Goal: Communication & Community: Connect with others

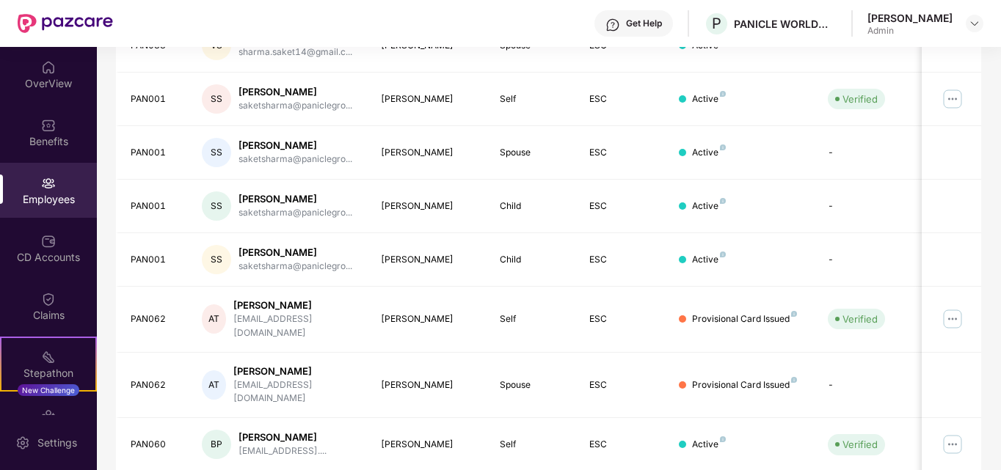
scroll to position [370, 0]
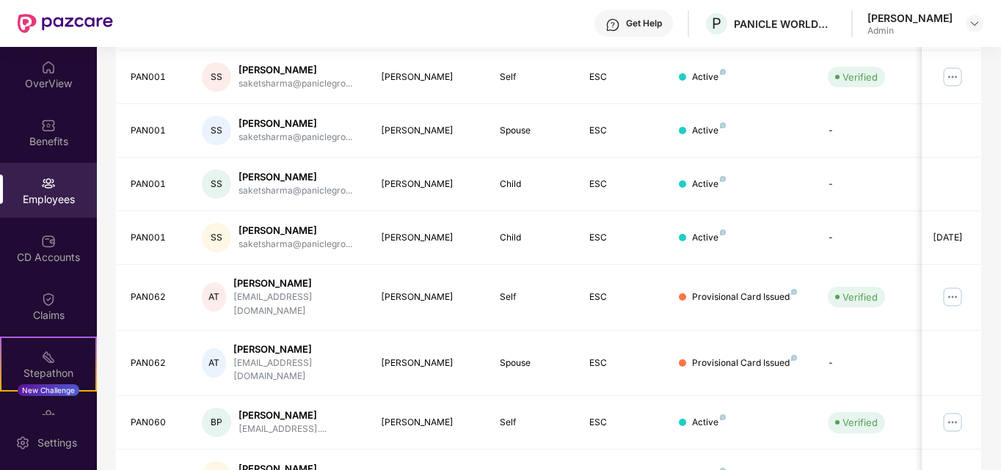
click at [509, 245] on td "Child" at bounding box center [533, 238] width 90 height 54
click at [528, 241] on div "Child" at bounding box center [533, 238] width 66 height 14
click at [463, 205] on td "[PERSON_NAME]" at bounding box center [429, 185] width 120 height 54
click at [61, 262] on div "CD Accounts" at bounding box center [48, 257] width 97 height 15
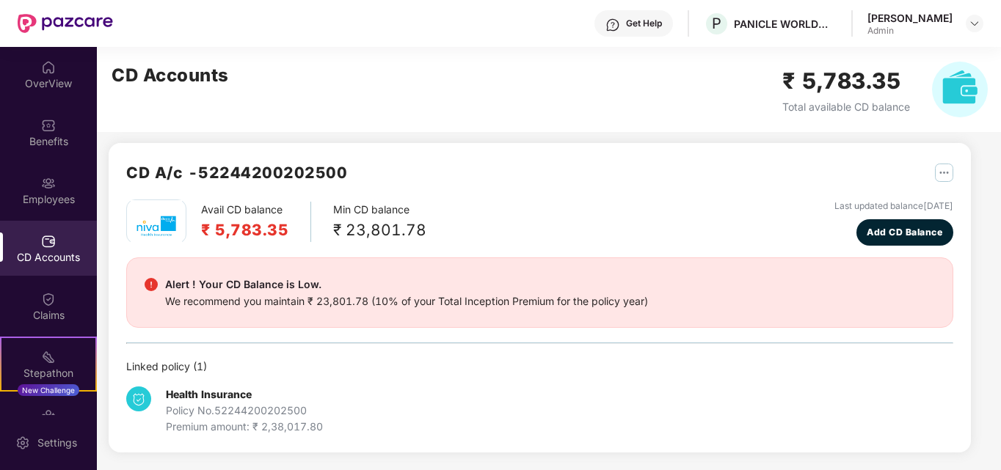
scroll to position [7, 0]
click at [40, 90] on div "OverView" at bounding box center [48, 83] width 97 height 15
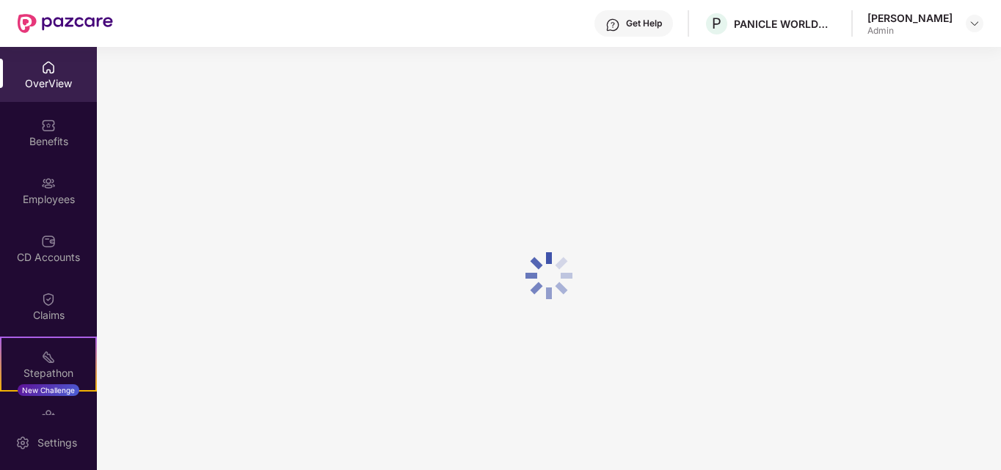
scroll to position [47, 0]
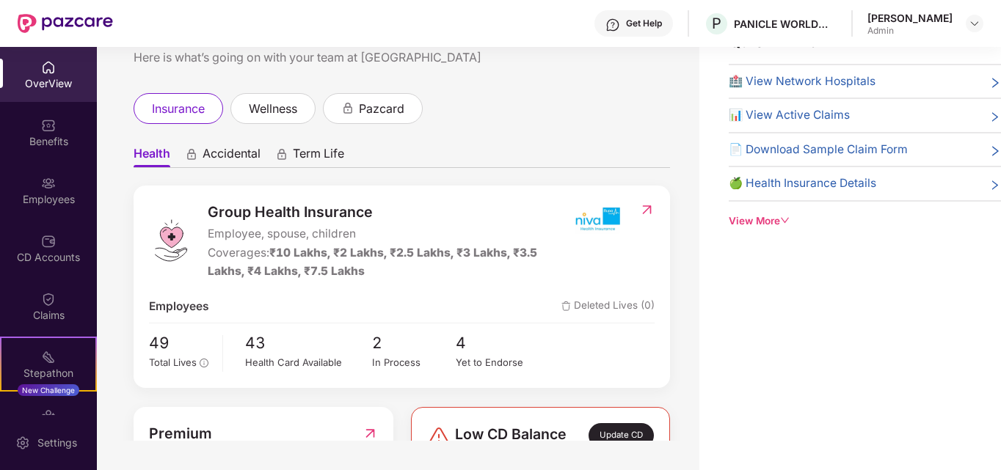
click at [49, 89] on div "OverView" at bounding box center [48, 83] width 97 height 15
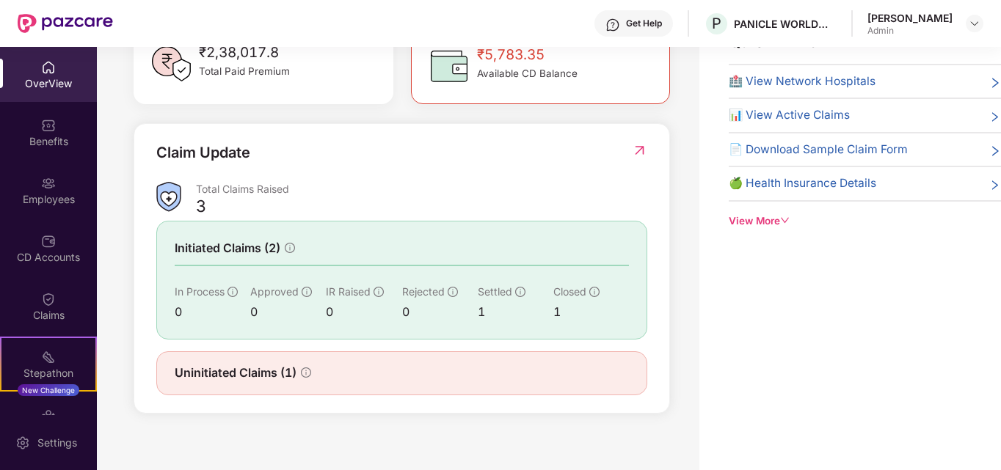
scroll to position [447, 0]
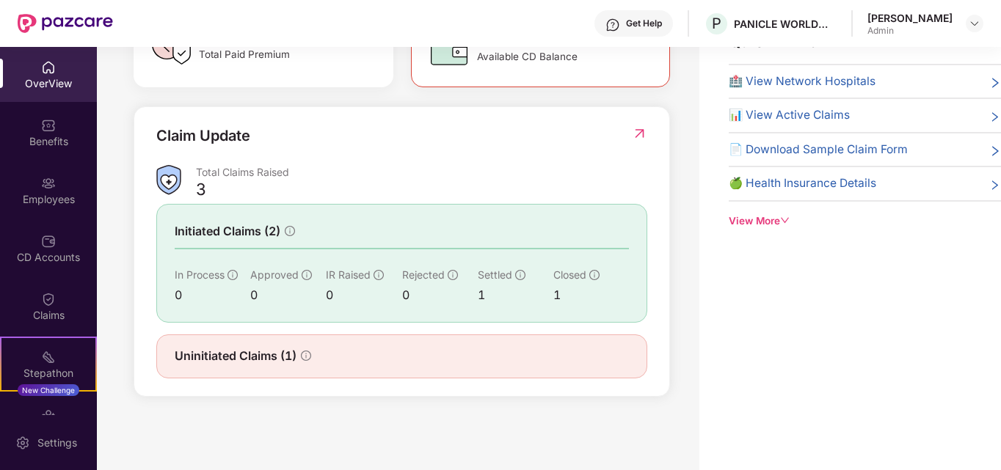
click at [786, 73] on span "🏥 View Network Hospitals" at bounding box center [802, 82] width 147 height 18
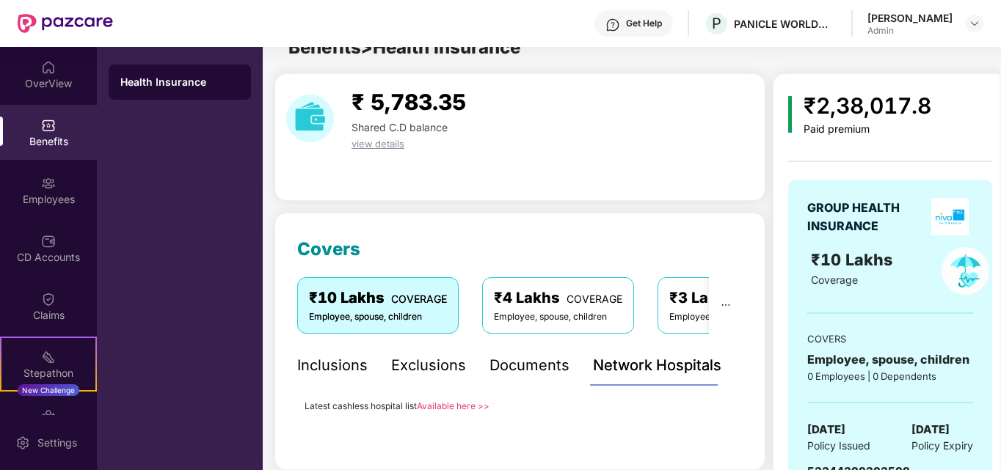
scroll to position [47, 0]
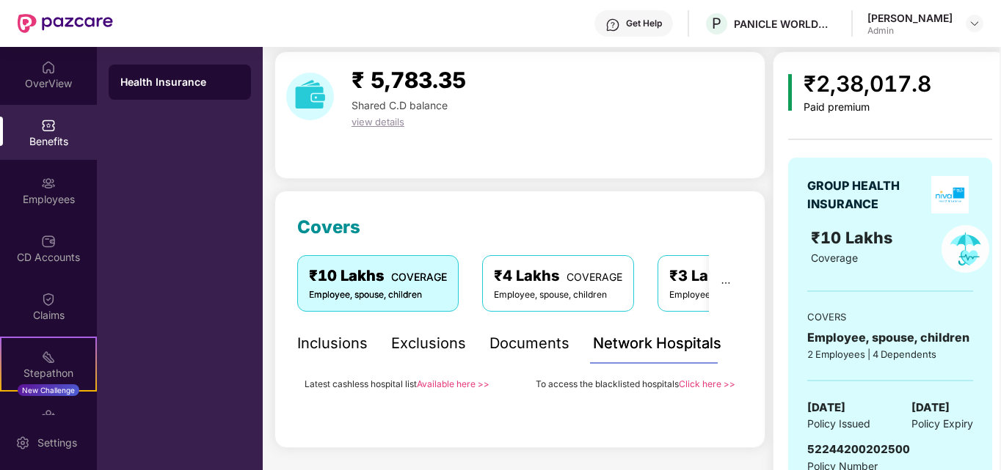
click at [453, 385] on link "Available here >>" at bounding box center [453, 384] width 73 height 11
click at [51, 172] on div "Employees" at bounding box center [48, 190] width 97 height 55
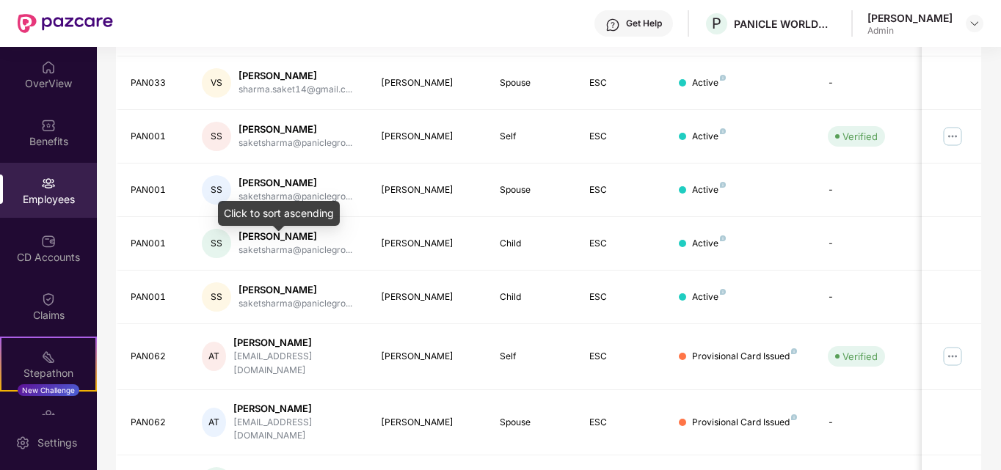
scroll to position [313, 0]
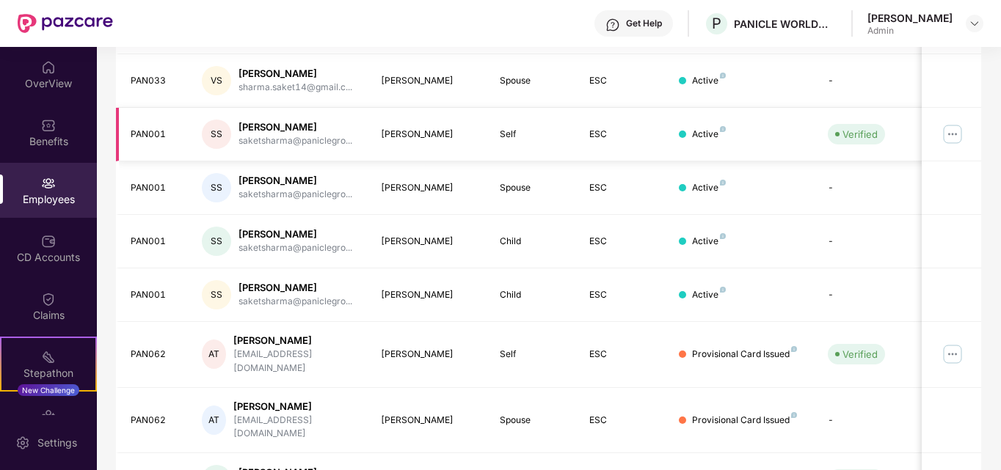
click at [946, 134] on img at bounding box center [952, 134] width 23 height 23
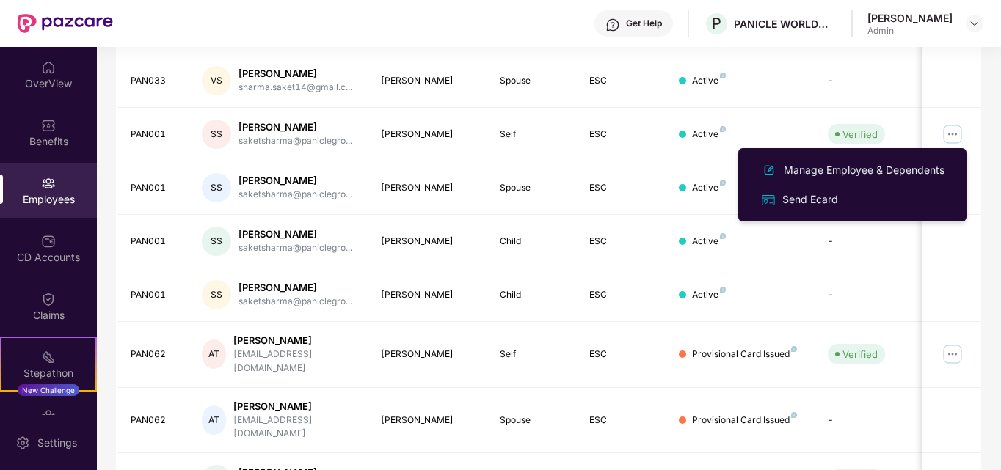
scroll to position [431, 0]
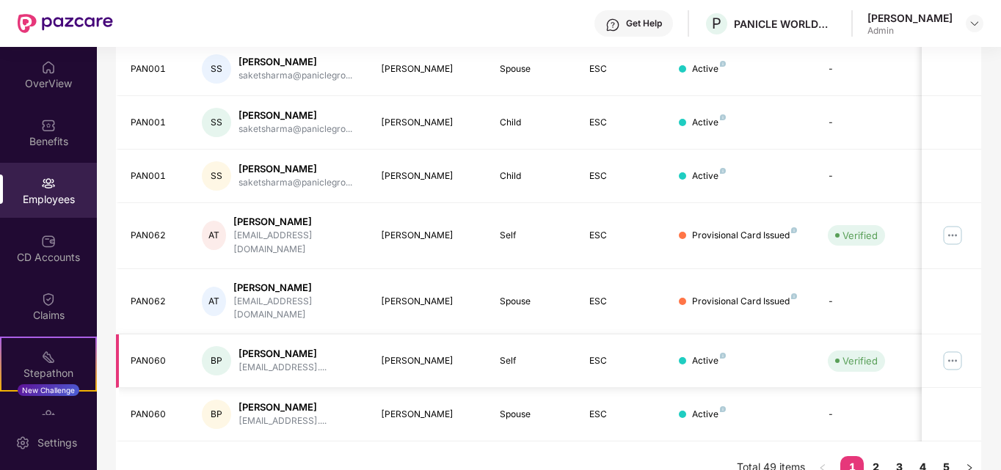
click at [952, 349] on img at bounding box center [952, 360] width 23 height 23
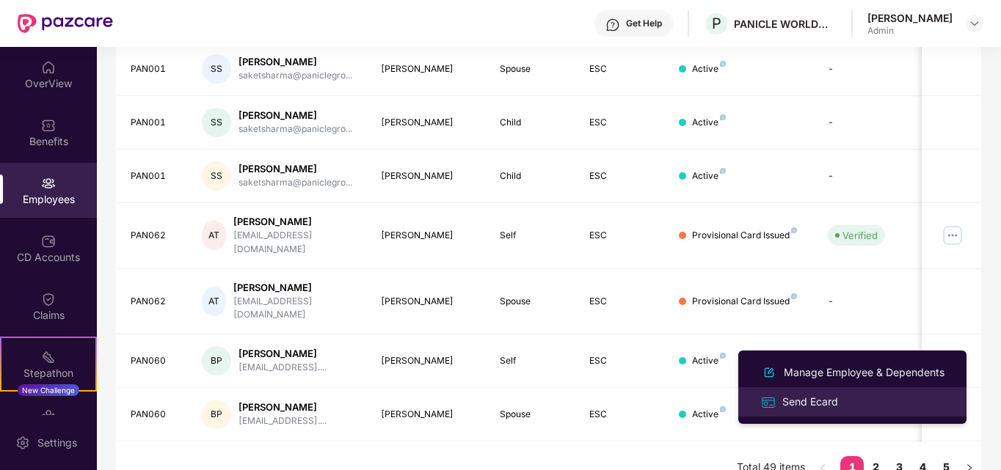
click at [824, 395] on div "Send Ecard" at bounding box center [810, 402] width 62 height 16
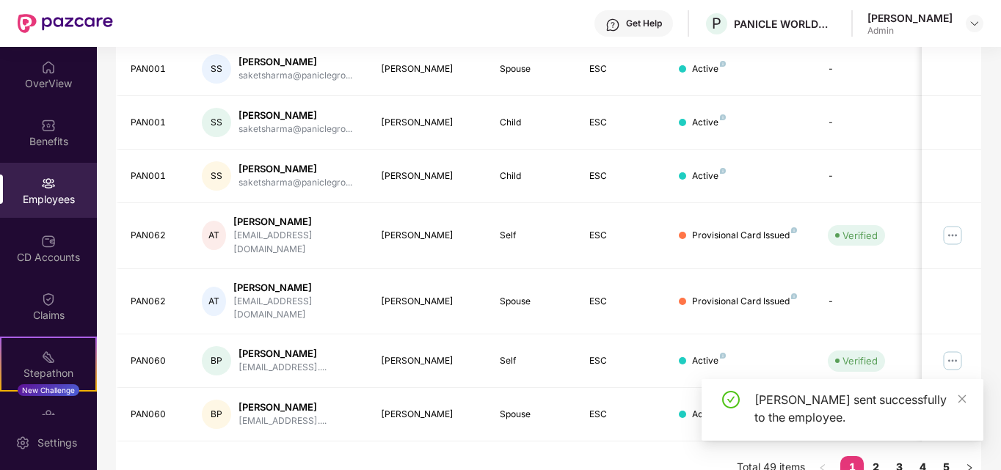
click at [872, 439] on div "[PERSON_NAME] sent successfully to the employee." at bounding box center [842, 410] width 282 height 62
click at [877, 447] on div "[PERSON_NAME] sent successfully to the employee." at bounding box center [842, 415] width 282 height 73
click at [877, 444] on div "[PERSON_NAME] sent successfully to the employee." at bounding box center [842, 415] width 282 height 73
click at [961, 394] on icon "close" at bounding box center [962, 399] width 10 height 10
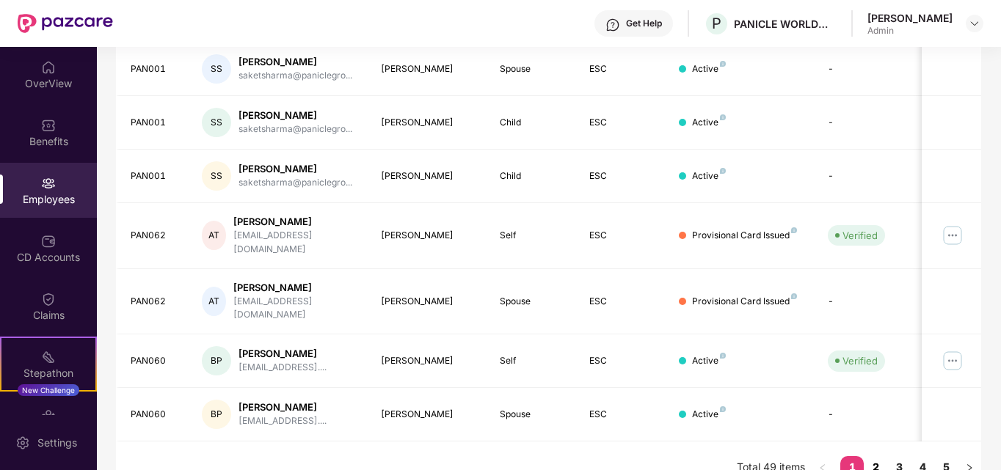
click at [875, 456] on link "2" at bounding box center [875, 467] width 23 height 22
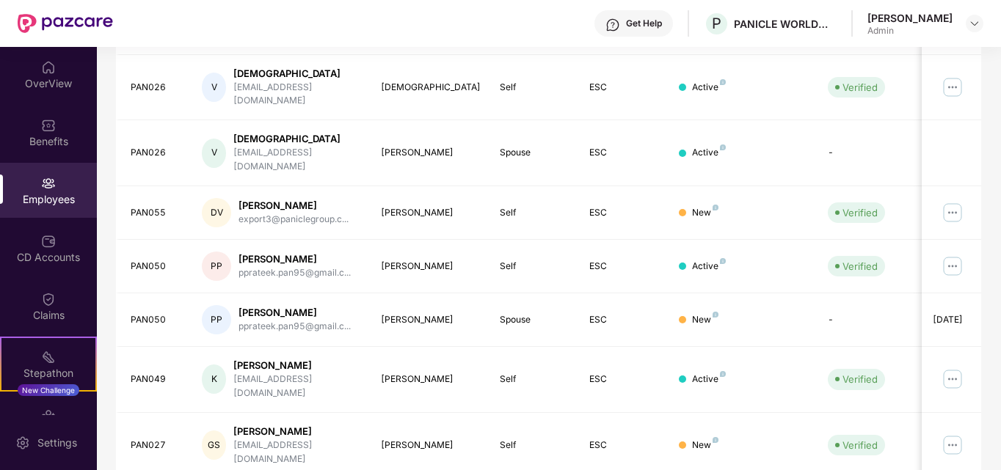
scroll to position [229, 0]
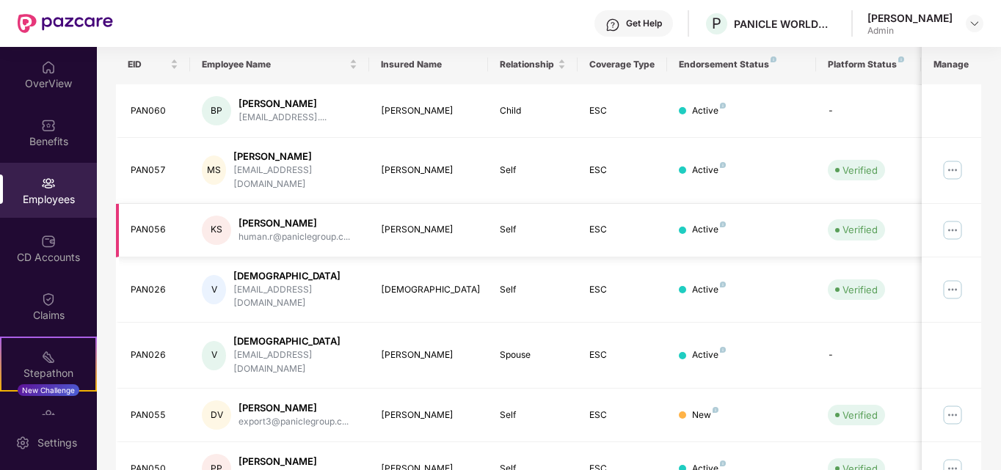
click at [950, 219] on img at bounding box center [952, 230] width 23 height 23
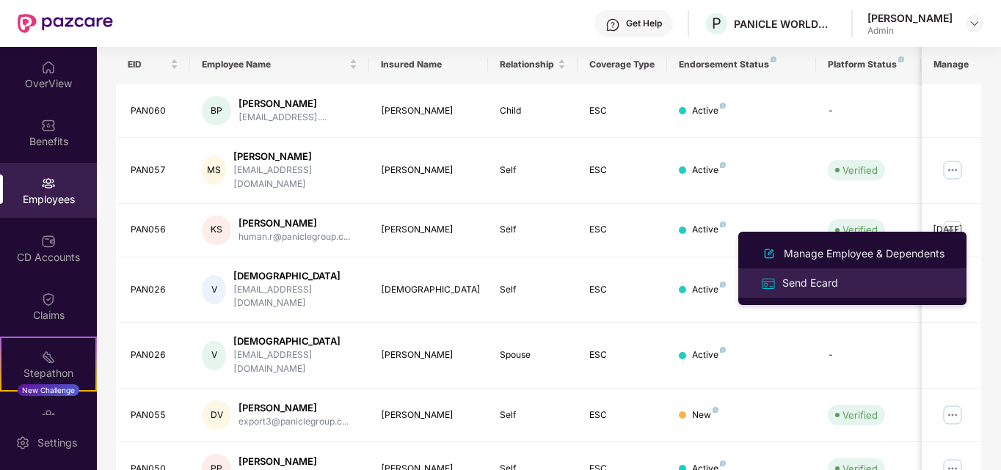
click at [801, 277] on div "Send Ecard" at bounding box center [810, 283] width 62 height 16
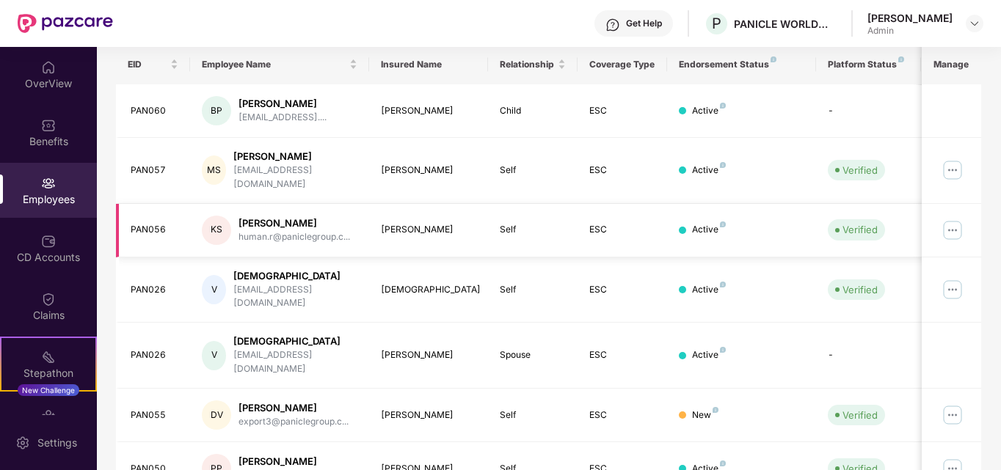
scroll to position [431, 0]
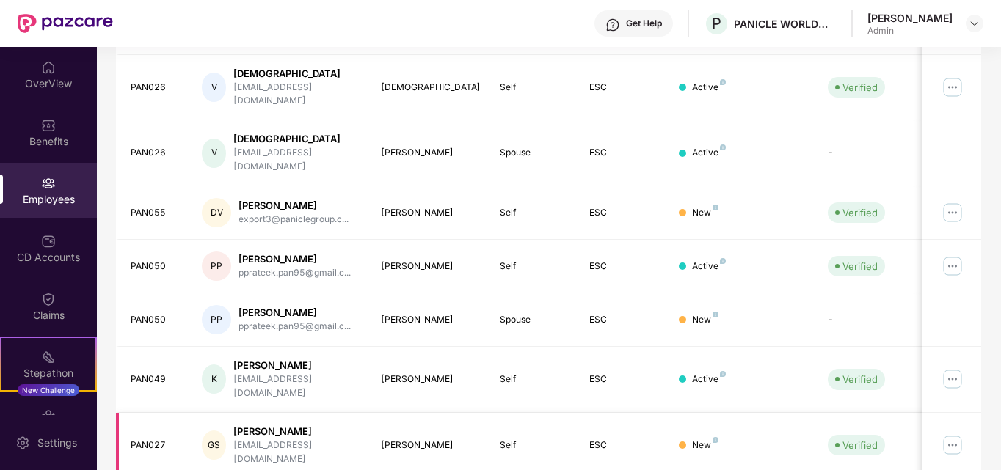
click at [953, 434] on img at bounding box center [952, 445] width 23 height 23
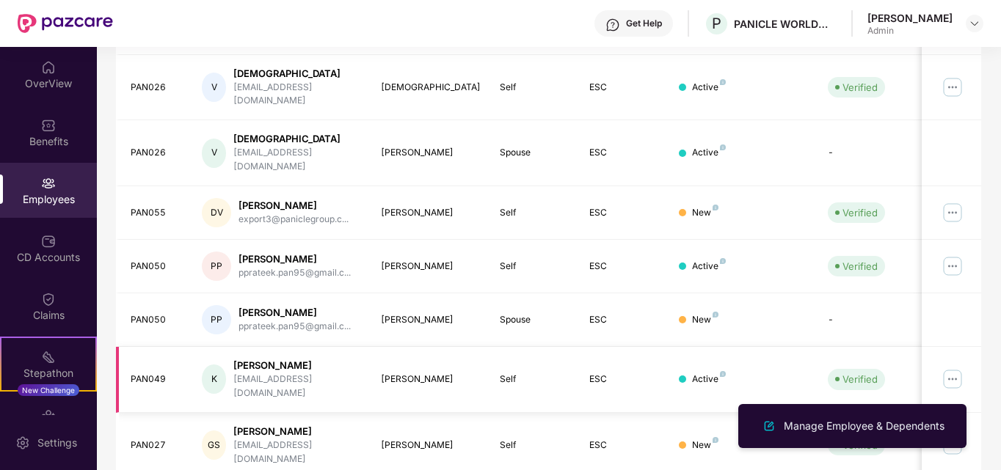
click at [950, 368] on img at bounding box center [952, 379] width 23 height 23
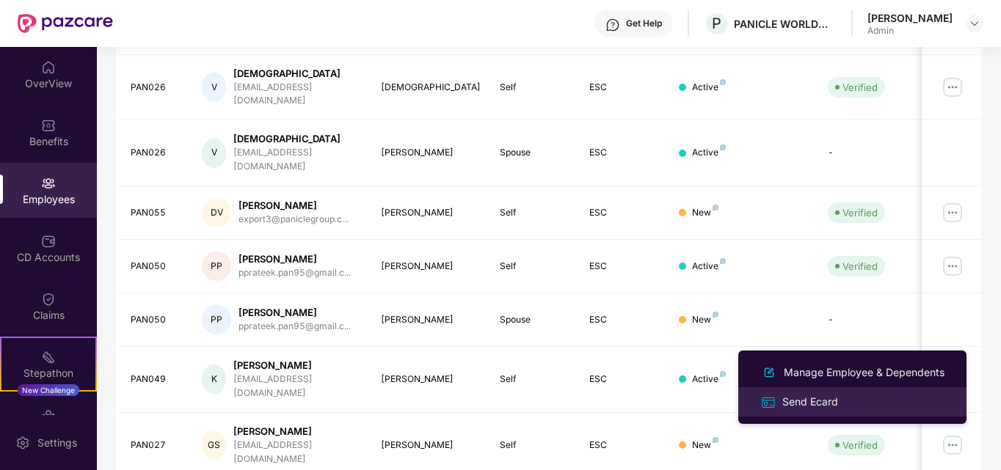
click at [797, 395] on div "Send Ecard" at bounding box center [810, 402] width 62 height 16
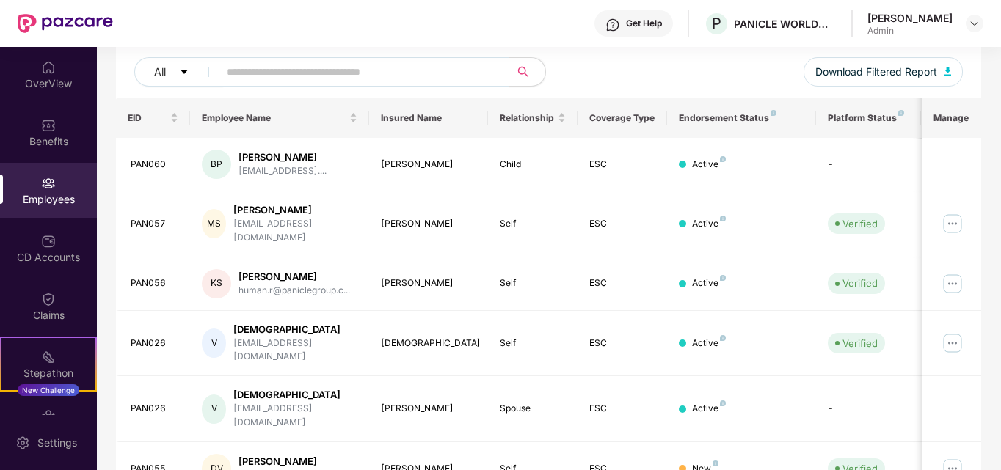
scroll to position [173, 0]
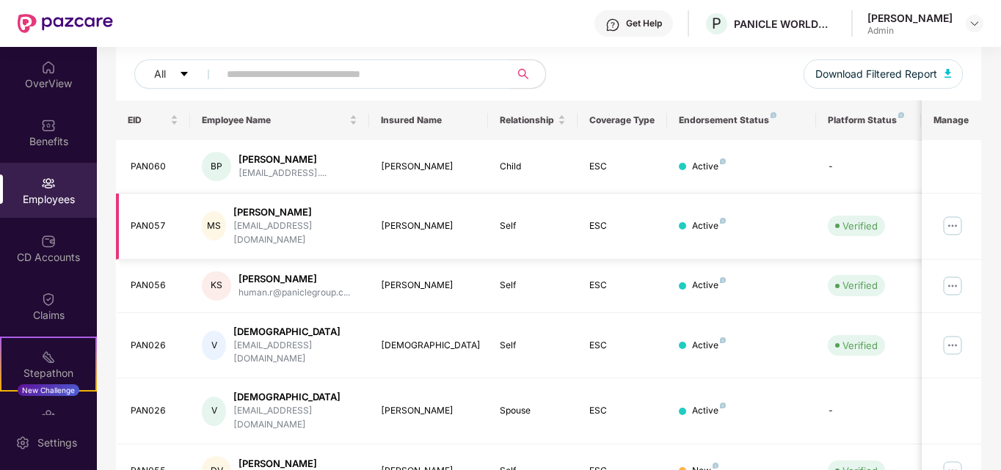
click at [955, 214] on img at bounding box center [952, 225] width 23 height 23
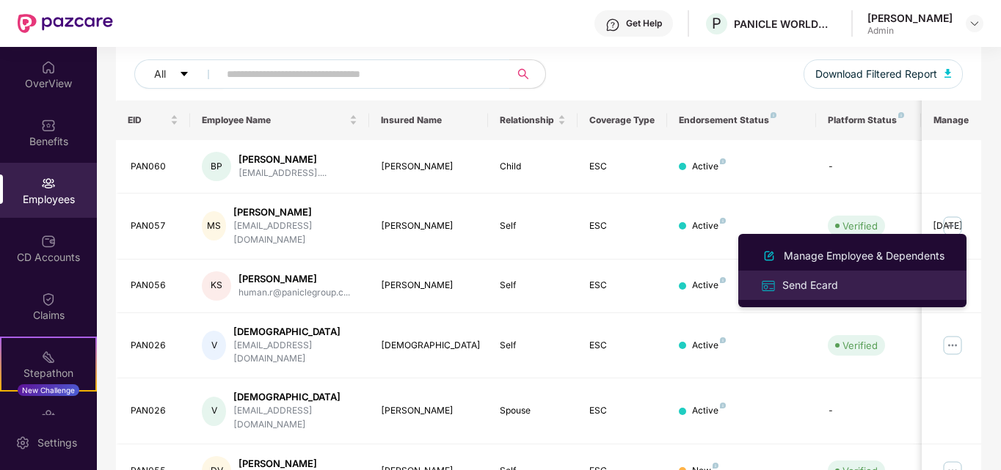
click at [814, 290] on div "Send Ecard" at bounding box center [810, 285] width 62 height 16
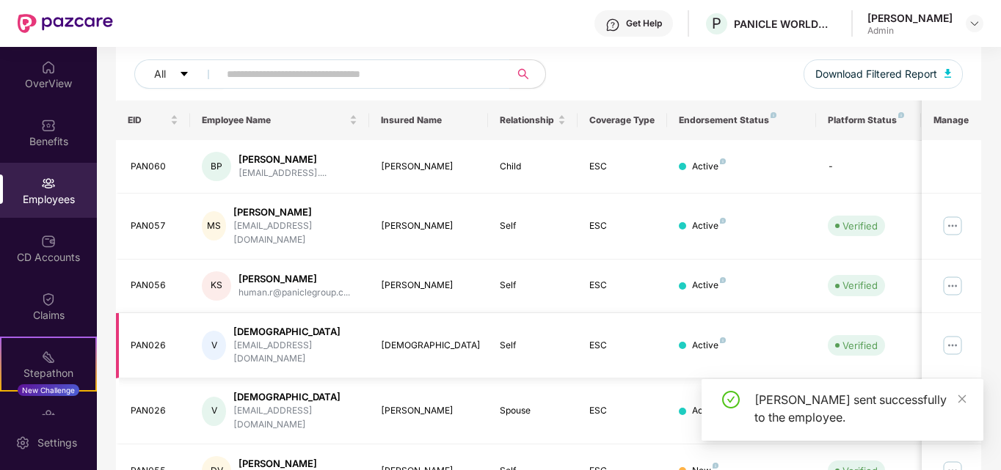
scroll to position [431, 0]
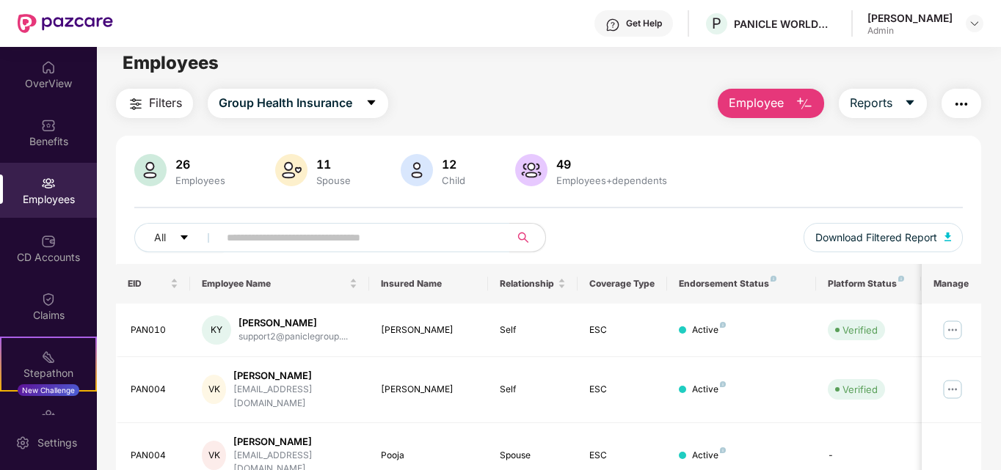
scroll to position [0, 0]
